Goal: Information Seeking & Learning: Learn about a topic

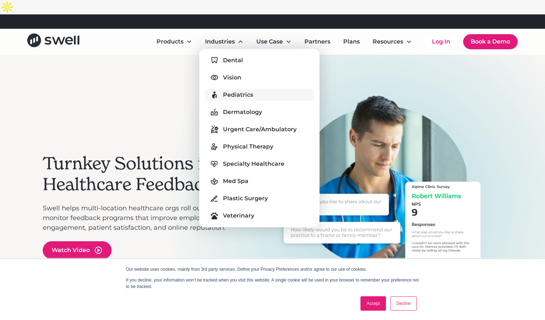
click at [241, 91] on div "Pediatrics" at bounding box center [238, 95] width 30 height 9
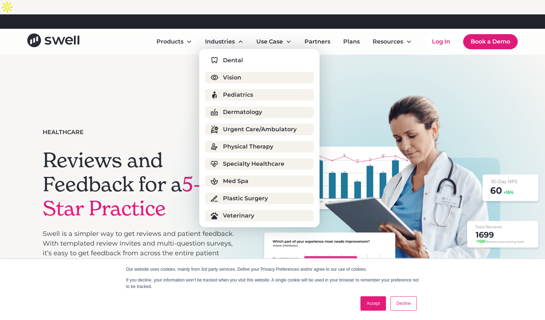
click at [229, 91] on div "Pediatrics" at bounding box center [238, 95] width 30 height 9
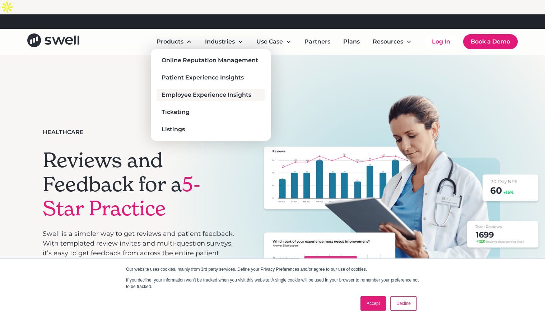
click at [215, 91] on div "Employee Experience Insights" at bounding box center [207, 95] width 90 height 9
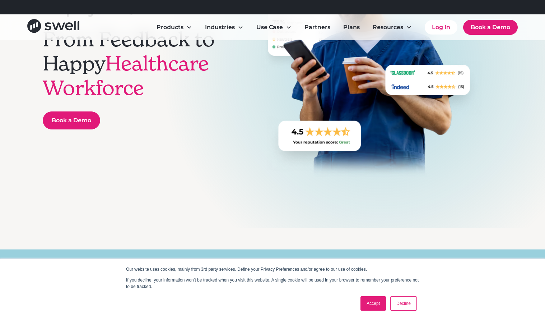
scroll to position [155, 0]
